Goal: Information Seeking & Learning: Learn about a topic

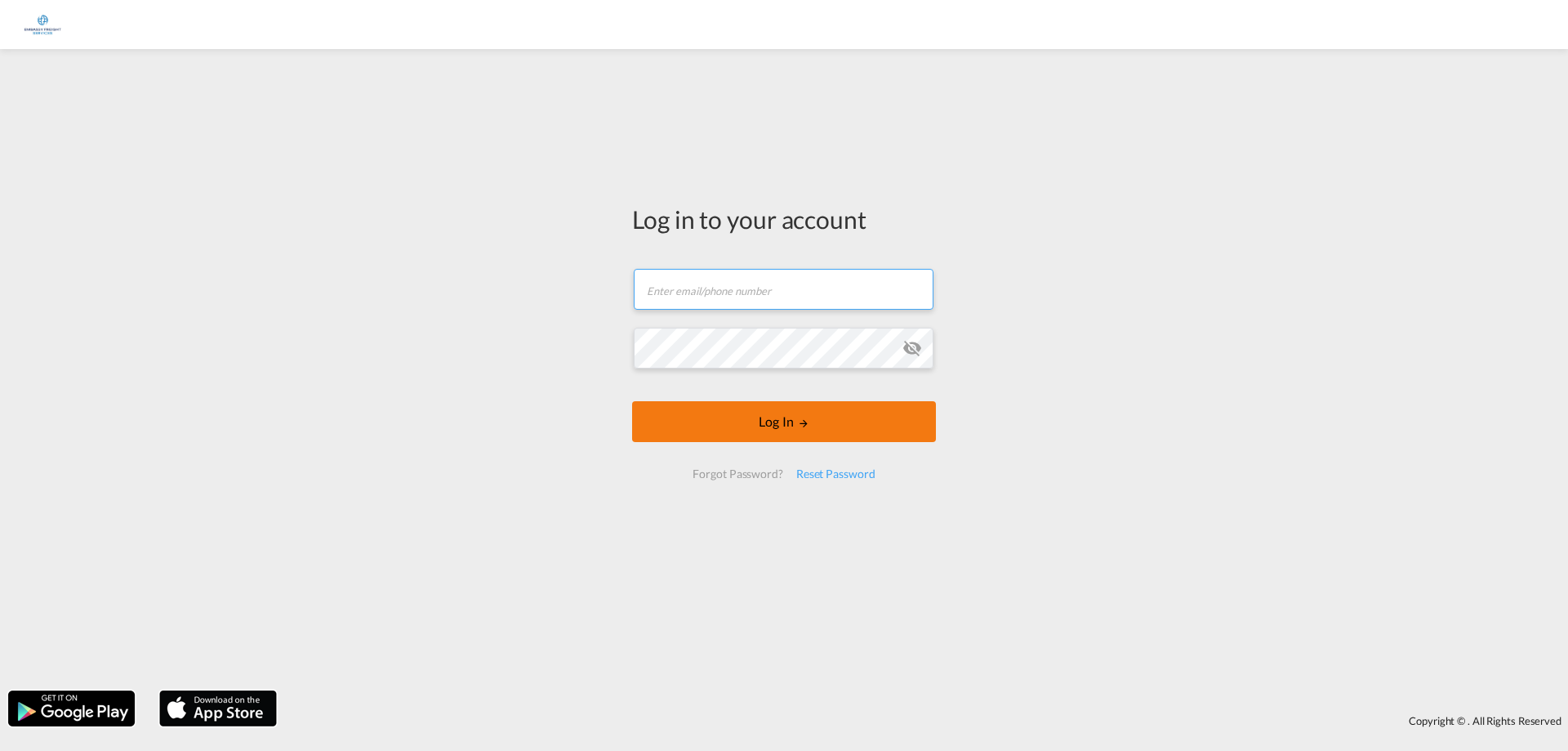
type input "[PERSON_NAME][EMAIL_ADDRESS][DOMAIN_NAME]"
click at [778, 424] on form "[PERSON_NAME][EMAIL_ADDRESS][DOMAIN_NAME] Log In Forgot Password? Reset Password" at bounding box center [784, 374] width 303 height 243
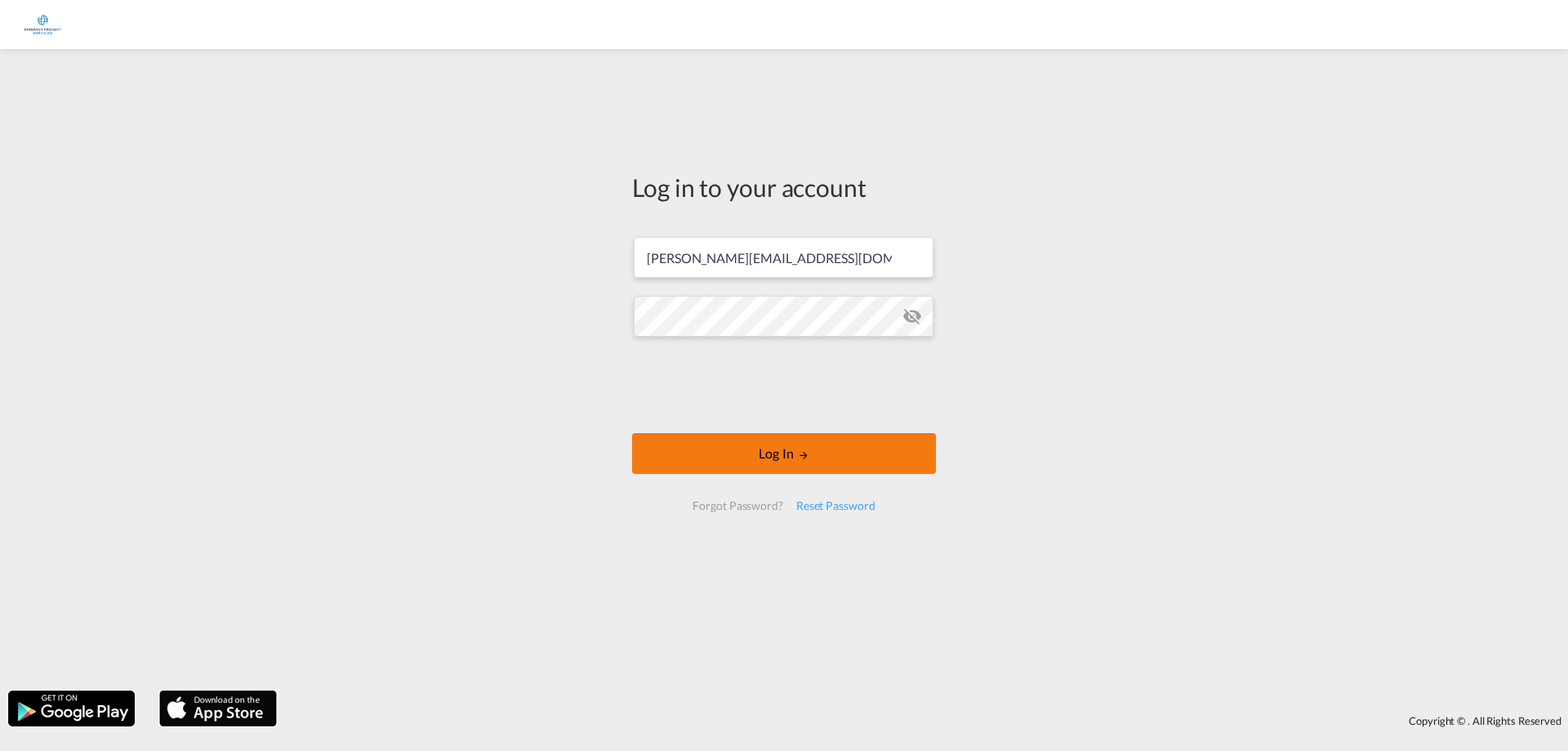
click at [809, 454] on md-icon "LOGIN" at bounding box center [803, 455] width 12 height 12
